Goal: Task Accomplishment & Management: Use online tool/utility

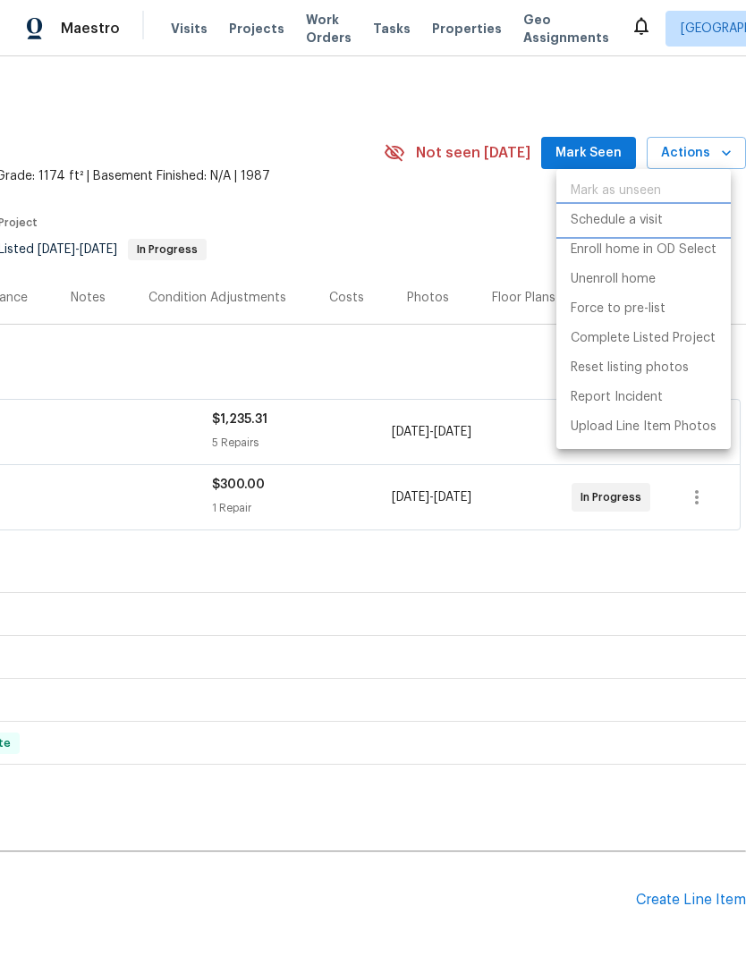
click at [639, 224] on p "Schedule a visit" at bounding box center [617, 220] width 92 height 19
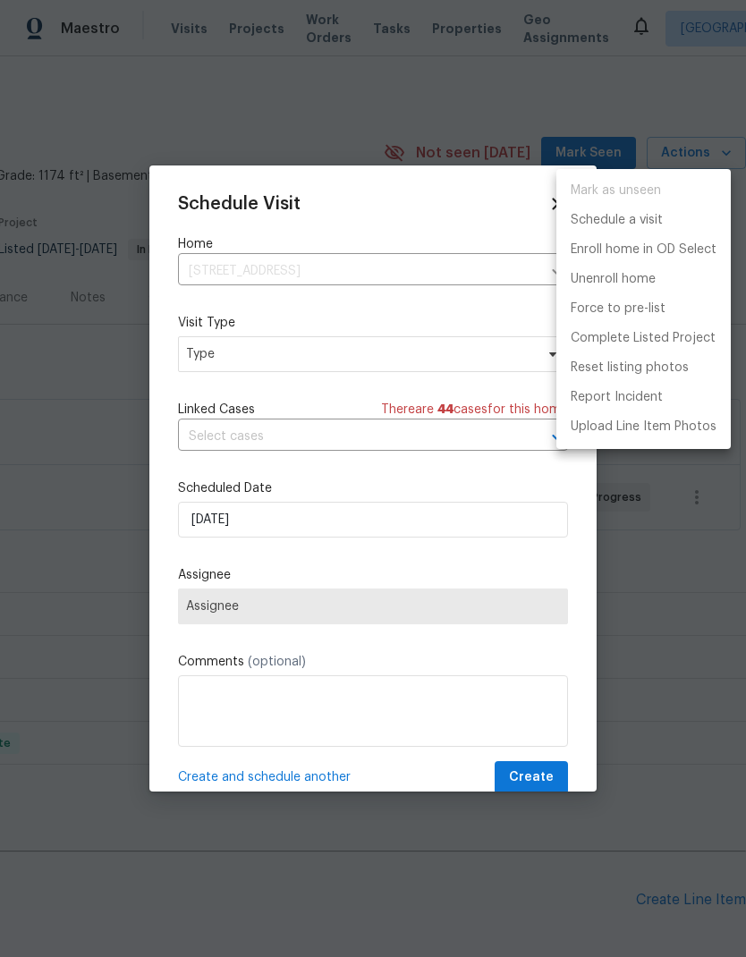
click at [381, 352] on div at bounding box center [373, 478] width 746 height 957
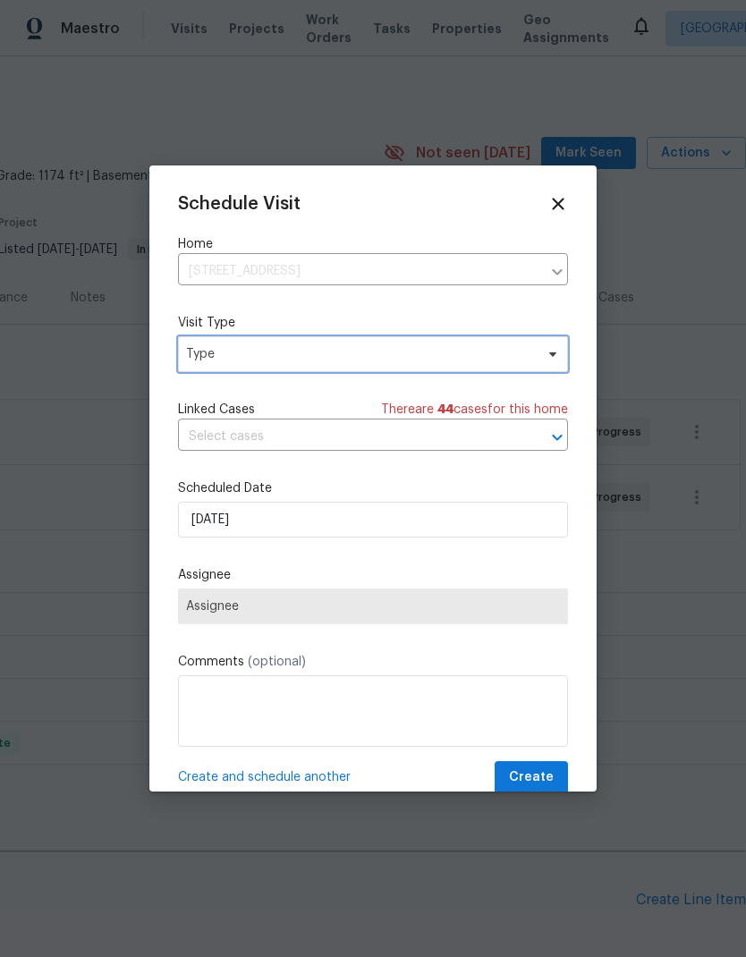
click at [479, 351] on span "Type" at bounding box center [360, 354] width 348 height 18
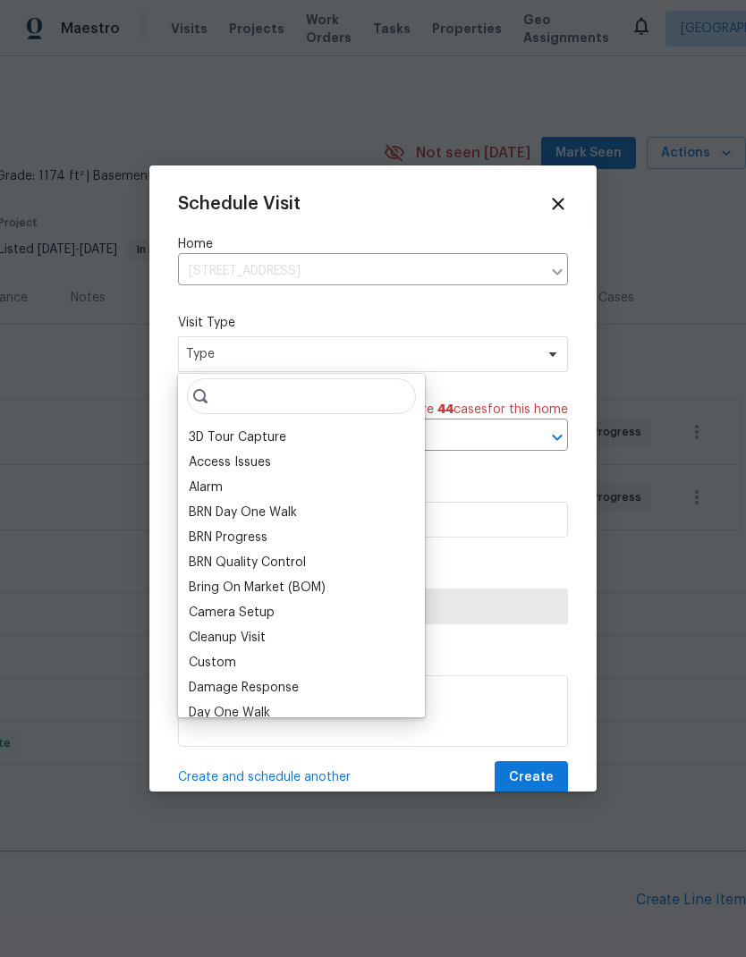
scroll to position [1, 0]
click at [224, 665] on div "Custom" at bounding box center [212, 665] width 47 height 18
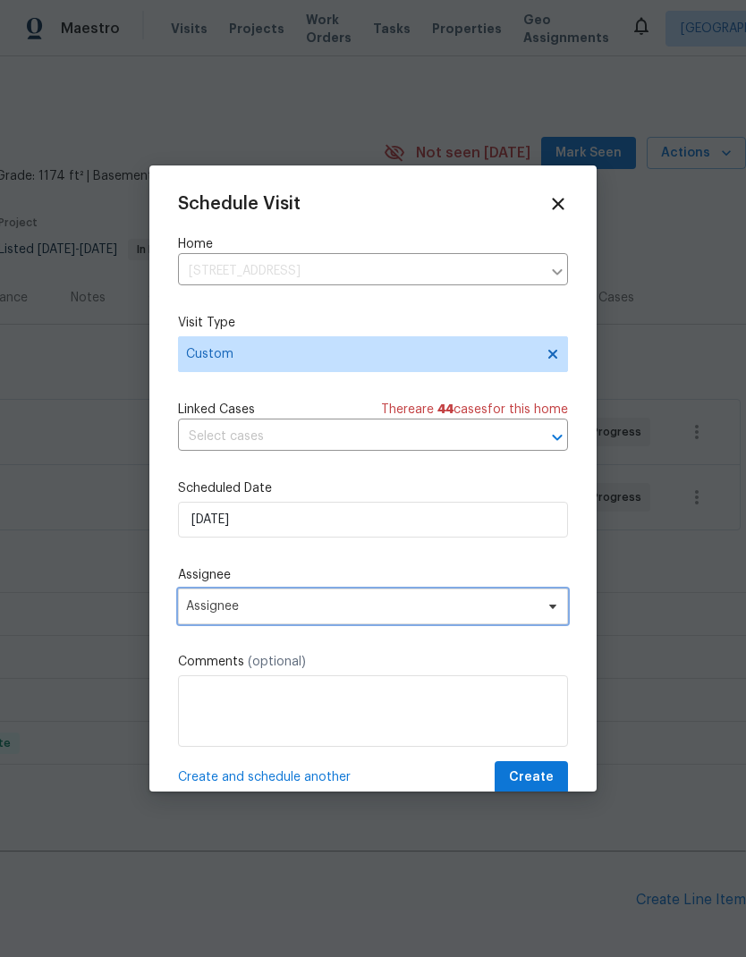
click at [297, 613] on span "Assignee" at bounding box center [361, 606] width 351 height 14
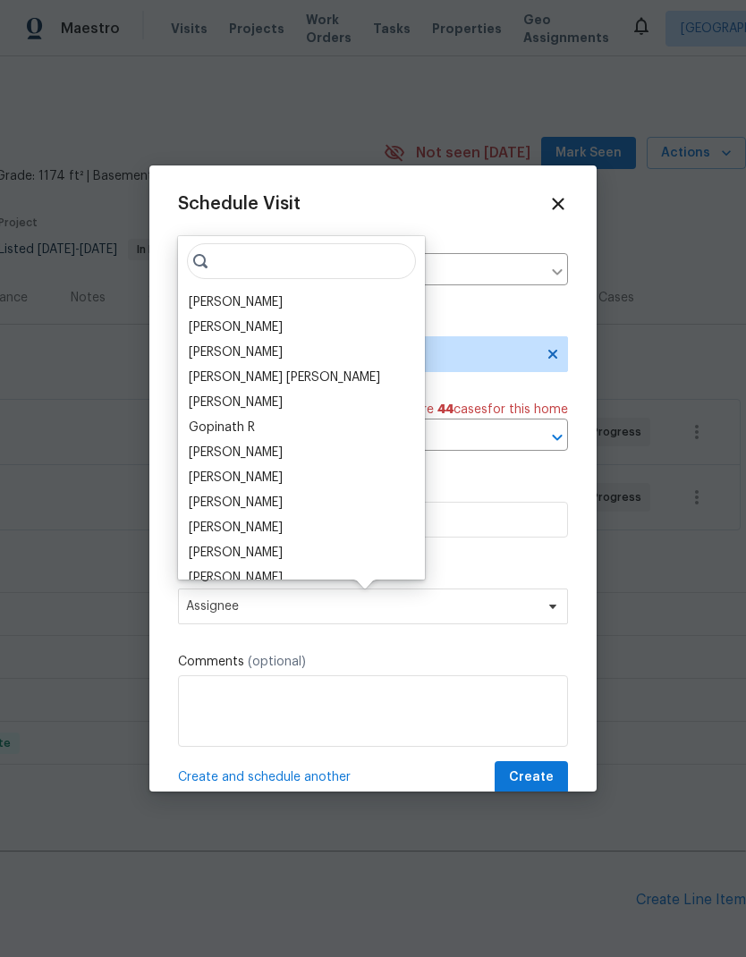
click at [245, 293] on div "[PERSON_NAME]" at bounding box center [236, 302] width 94 height 18
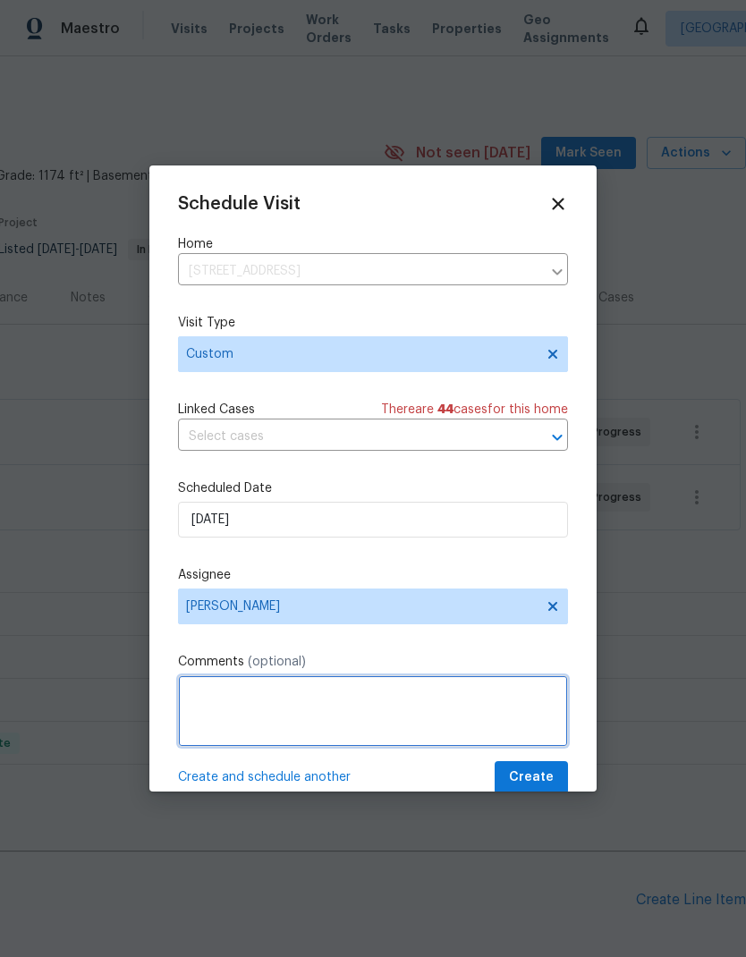
click at [334, 721] on textarea at bounding box center [373, 711] width 390 height 72
click at [216, 695] on textarea "Capris new listing photos" at bounding box center [373, 711] width 390 height 72
type textarea "Capture new listing photos"
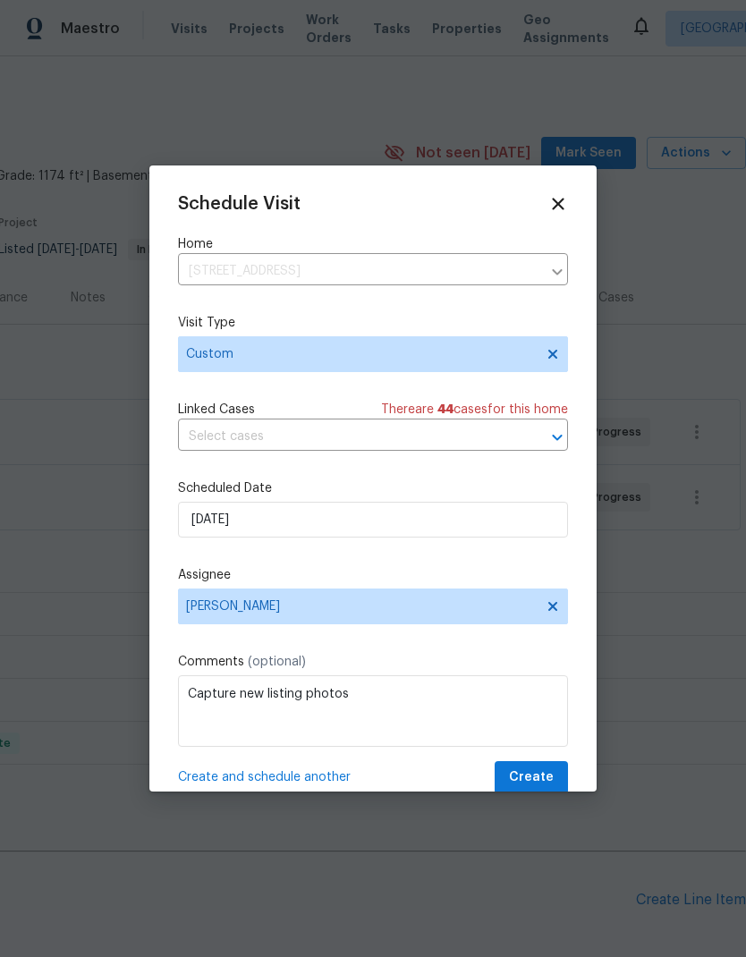
click at [506, 648] on div "Schedule Visit Home 1089 Brittwood Pl, Norcross, GA 30093 ​ Visit Type Custom L…" at bounding box center [373, 494] width 390 height 600
click at [542, 778] on span "Create" at bounding box center [531, 777] width 45 height 22
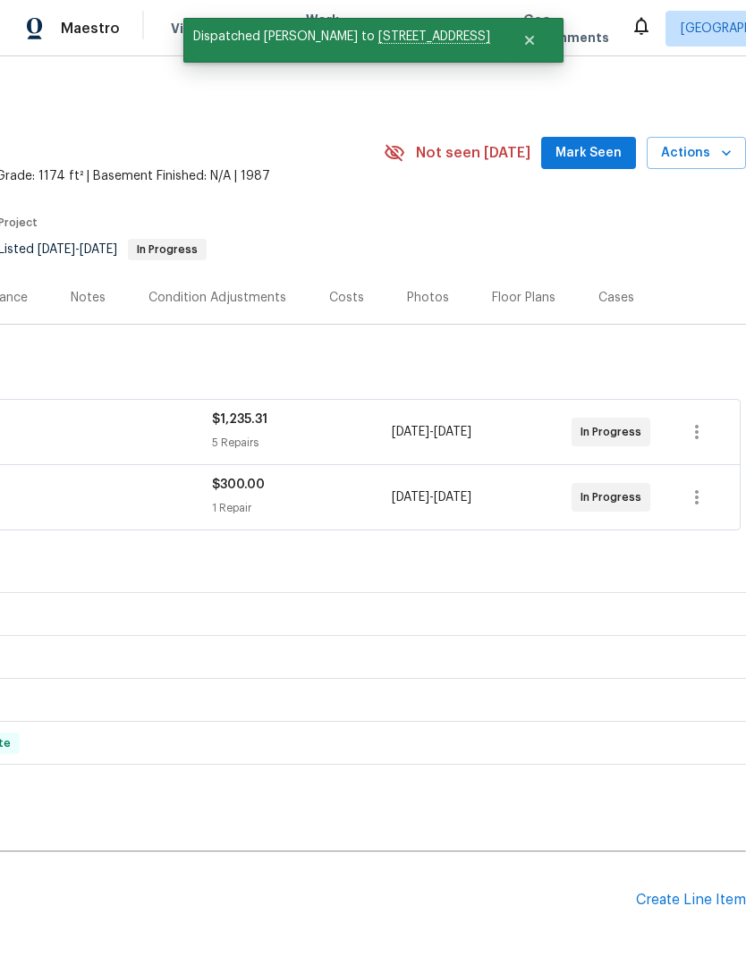
click at [598, 148] on span "Mark Seen" at bounding box center [588, 153] width 66 height 22
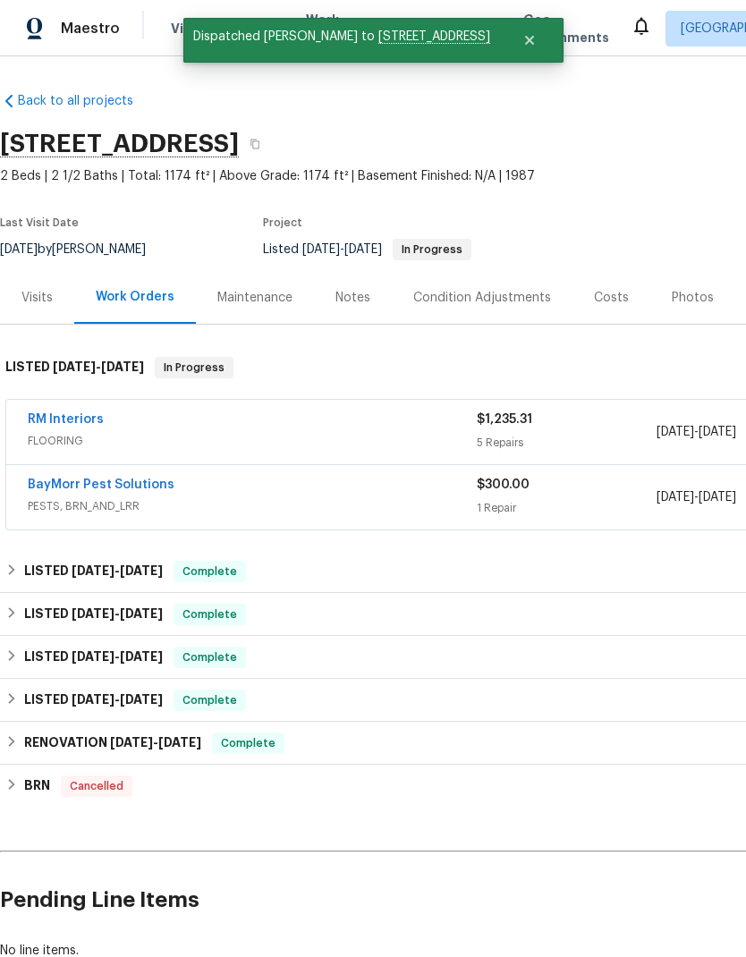
scroll to position [0, -9]
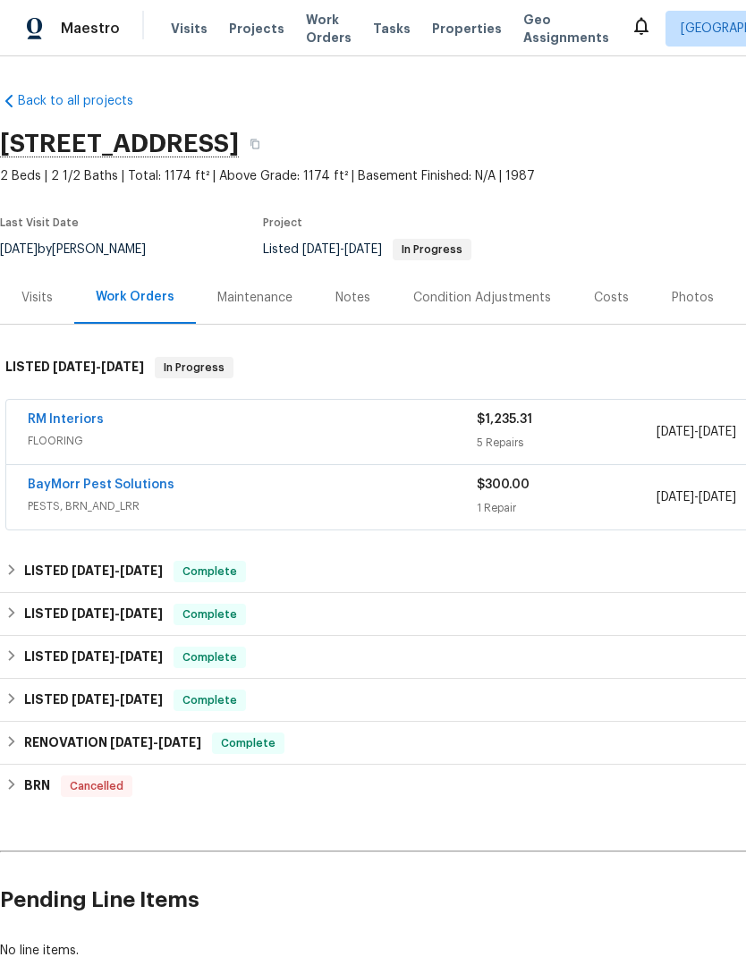
click at [65, 413] on link "RM Interiors" at bounding box center [66, 419] width 76 height 13
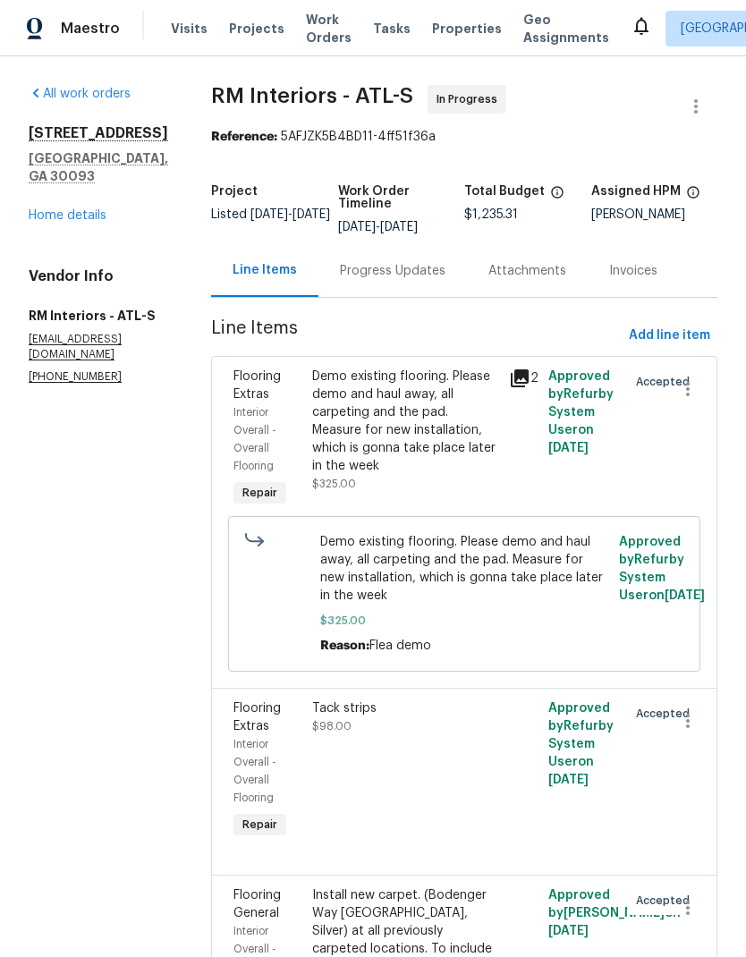
click at [368, 256] on div "Progress Updates" at bounding box center [392, 270] width 148 height 53
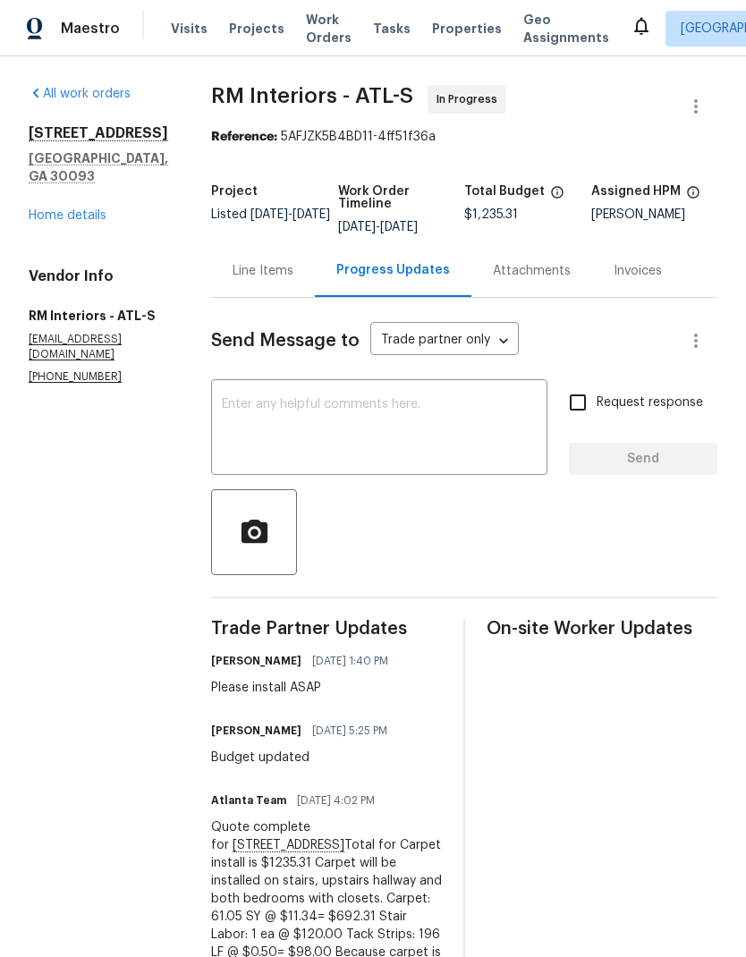
click at [77, 209] on link "Home details" at bounding box center [68, 215] width 78 height 13
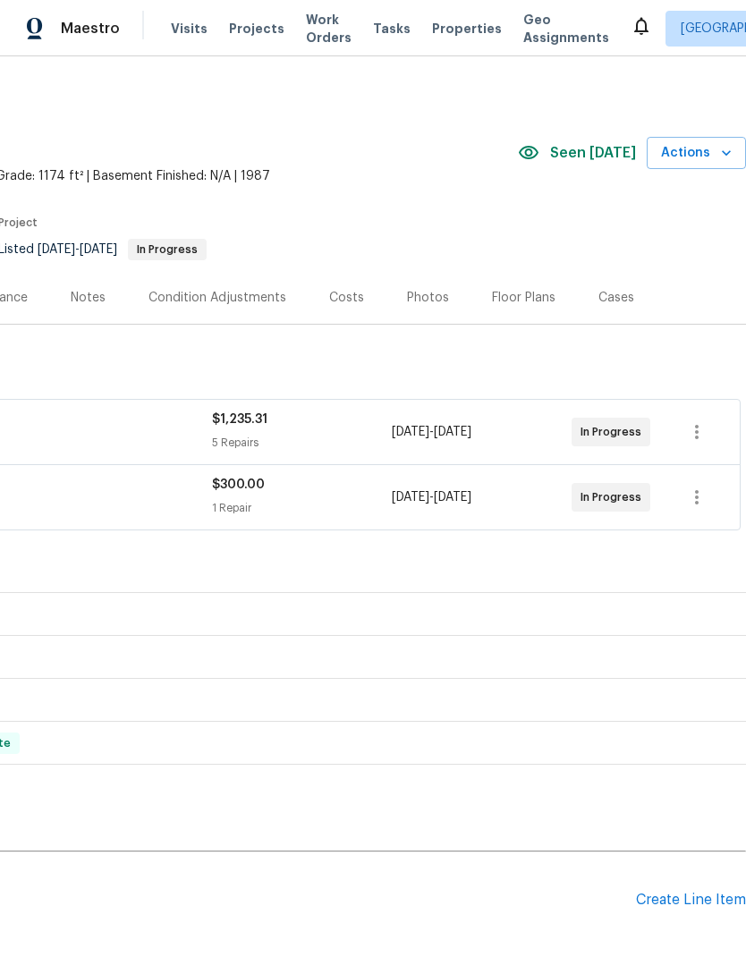
scroll to position [0, 265]
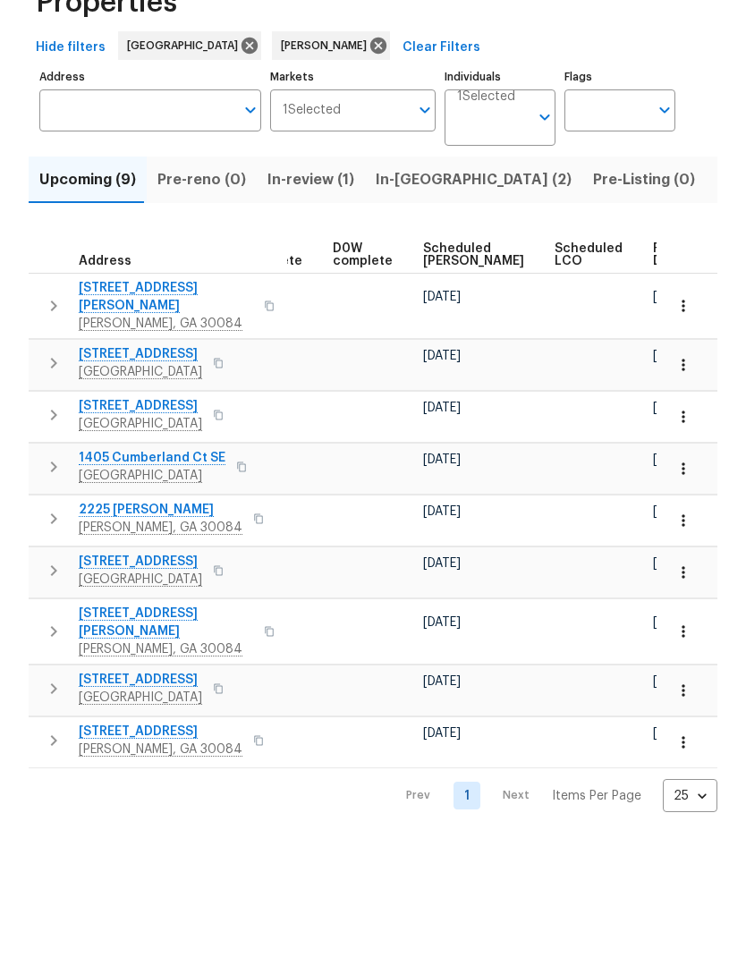
scroll to position [0, 448]
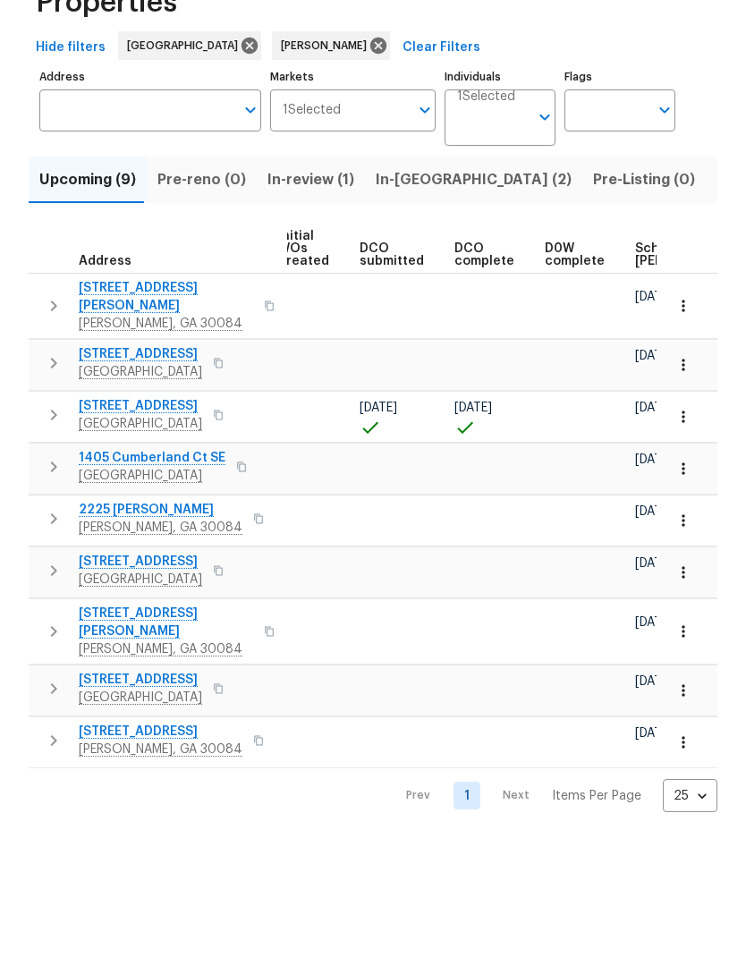
scroll to position [0, 218]
